Goal: Information Seeking & Learning: Learn about a topic

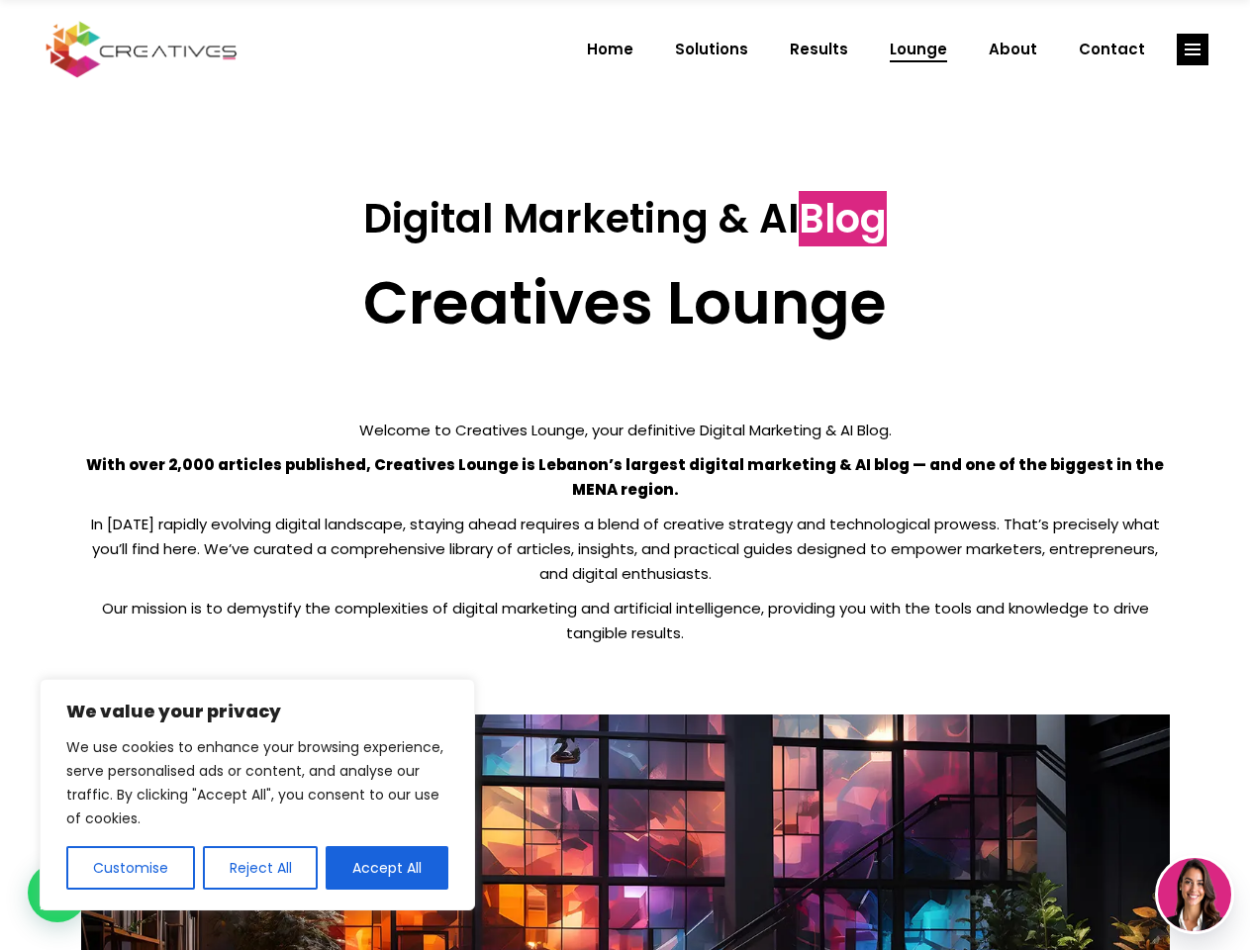
click at [624, 475] on p "With over 2,000 articles published, Creatives Lounge is Lebanon’s largest digit…" at bounding box center [625, 476] width 1089 height 49
click at [130, 868] on button "Customise" at bounding box center [130, 868] width 129 height 44
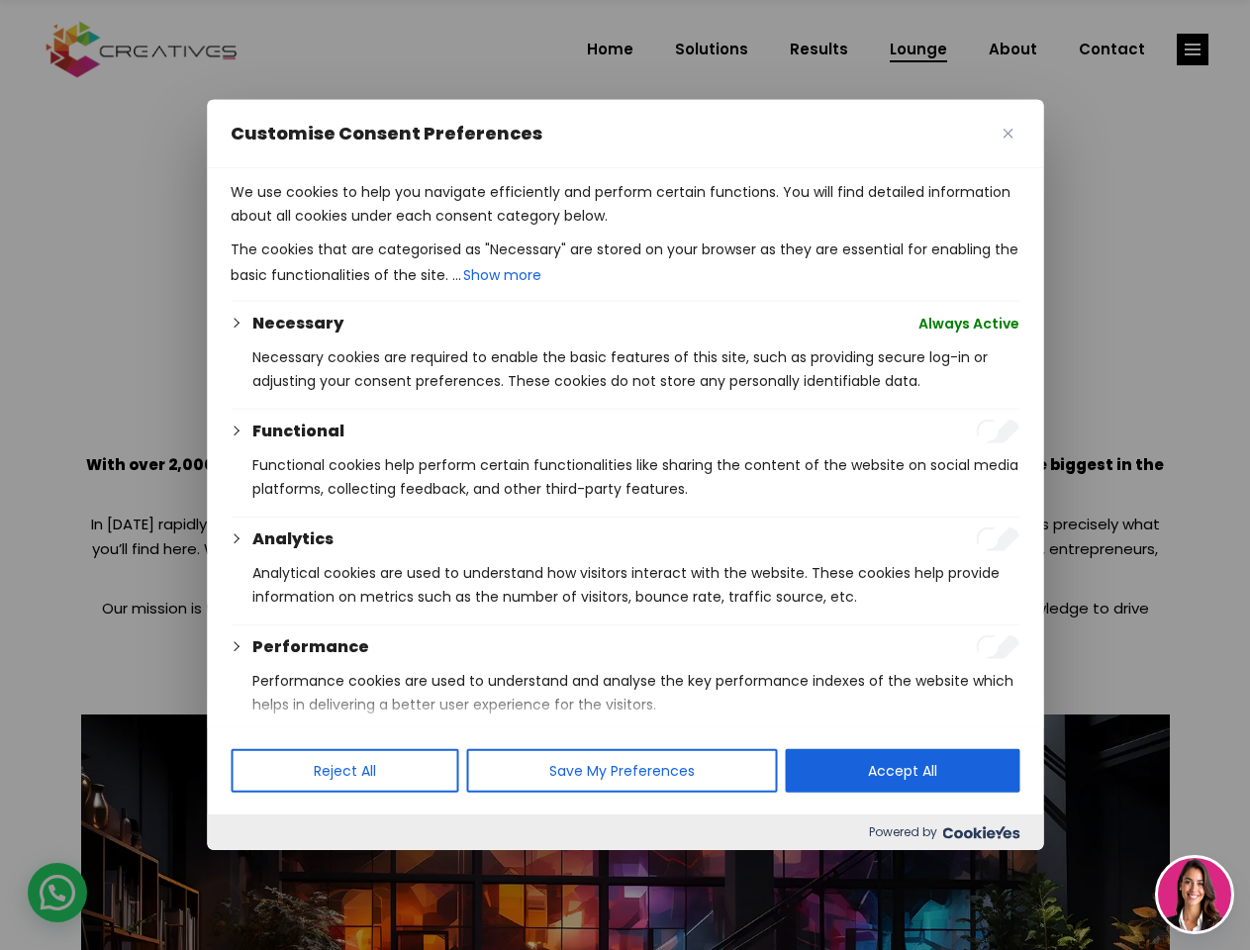
click at [259, 868] on div at bounding box center [625, 475] width 1250 height 950
click at [387, 228] on p "We use cookies to help you navigate efficiently and perform certain functions. …" at bounding box center [625, 204] width 789 height 48
click at [1193, 49] on div at bounding box center [625, 475] width 1250 height 950
click at [1195, 895] on img at bounding box center [1194, 894] width 73 height 73
